Goal: Book appointment/travel/reservation

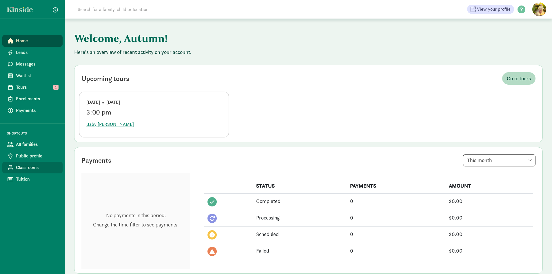
click at [33, 167] on span "Classrooms" at bounding box center [37, 167] width 42 height 7
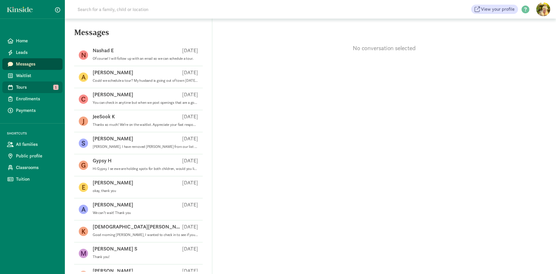
click at [23, 87] on span "Tours" at bounding box center [37, 87] width 42 height 7
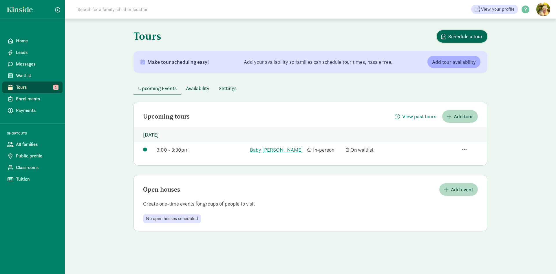
click at [468, 37] on span "Schedule a tour" at bounding box center [466, 36] width 34 height 8
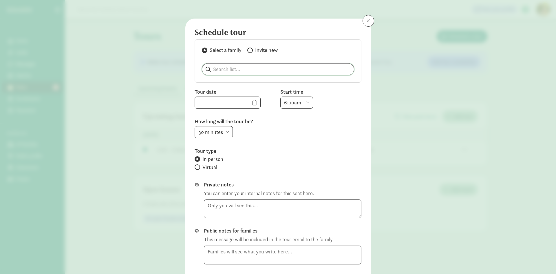
click at [244, 68] on input "search" at bounding box center [278, 69] width 152 height 12
click at [221, 84] on p "Nashad Ellis" at bounding box center [237, 84] width 56 height 7
type input "Nashad Ellis"
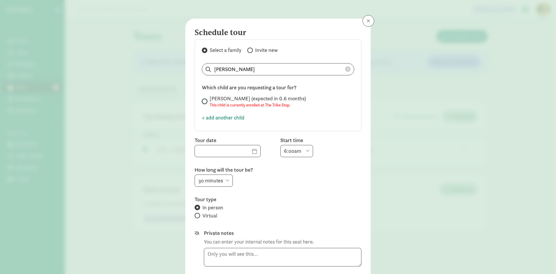
click at [203, 101] on input "Norah Ellis (expected in 0.6 months) This child is currently enrolled at The Tr…" at bounding box center [204, 101] width 4 height 4
radio input "true"
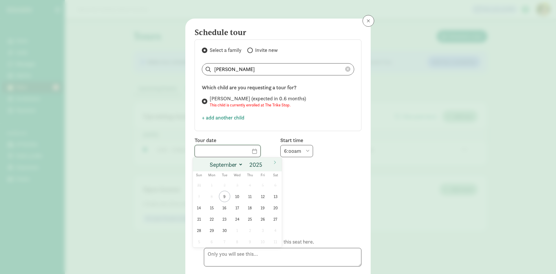
click at [246, 151] on input "text" at bounding box center [227, 151] width 65 height 12
click at [236, 198] on span "10" at bounding box center [237, 196] width 11 height 11
type input "09/10/2025"
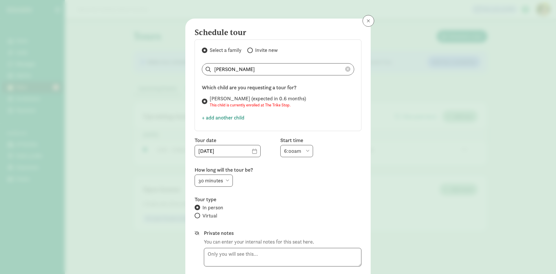
click at [305, 148] on select "6:00am 6:30am 7:00am 7:30am 8:00am 8:30am 9:00am 9:30am 10:00am 10:30am 11:00am…" at bounding box center [296, 151] width 33 height 12
click at [280, 145] on select "6:00am 6:30am 7:00am 7:30am 8:00am 8:30am 9:00am 9:30am 10:00am 10:30am 11:00am…" at bounding box center [296, 151] width 33 height 12
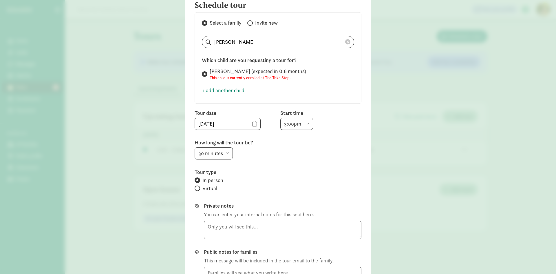
scroll to position [88, 0]
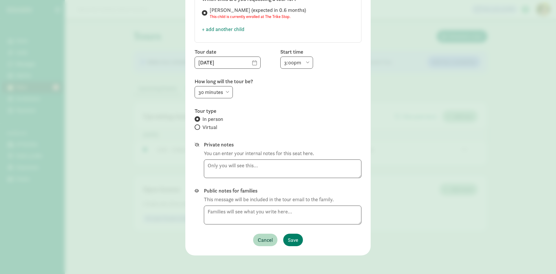
click at [307, 64] on select "6:00am 6:30am 7:00am 7:30am 8:00am 8:30am 9:00am 9:30am 10:00am 10:30am 11:00am…" at bounding box center [296, 62] width 33 height 12
select select "3:30pm"
click at [280, 56] on select "6:00am 6:30am 7:00am 7:30am 8:00am 8:30am 9:00am 9:30am 10:00am 10:30am 11:00am…" at bounding box center [296, 62] width 33 height 12
click at [291, 238] on span "Save" at bounding box center [293, 240] width 10 height 8
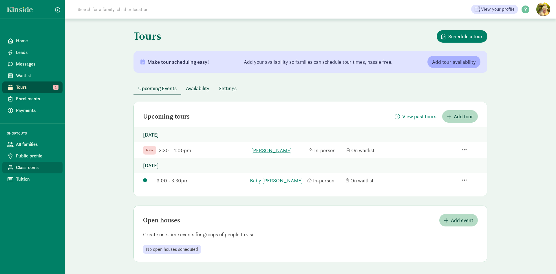
click at [25, 170] on span "Classrooms" at bounding box center [37, 167] width 42 height 7
